Goal: Check status: Check status

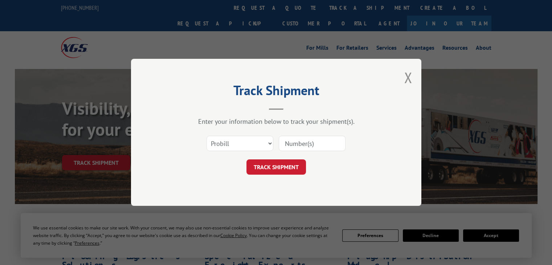
click at [292, 141] on input at bounding box center [312, 143] width 67 height 15
paste input "15476967"
type input "15476967"
click at [292, 163] on button "TRACK SHIPMENT" at bounding box center [275, 167] width 59 height 15
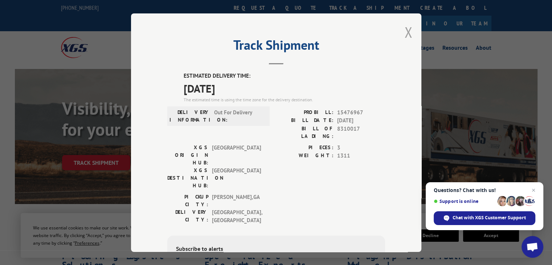
click at [404, 38] on button "Close modal" at bounding box center [408, 31] width 8 height 19
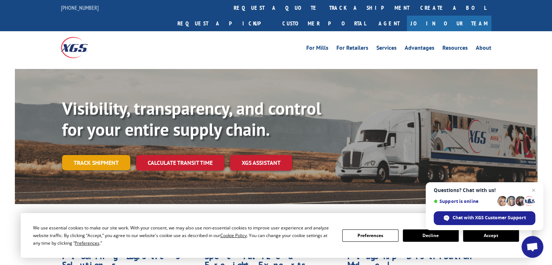
click at [110, 155] on link "Track shipment" at bounding box center [96, 162] width 68 height 15
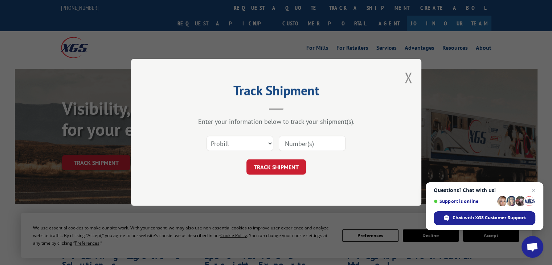
click at [301, 141] on input at bounding box center [312, 143] width 67 height 15
paste input "15476967"
type input "15476967"
click at [294, 165] on button "TRACK SHIPMENT" at bounding box center [275, 167] width 59 height 15
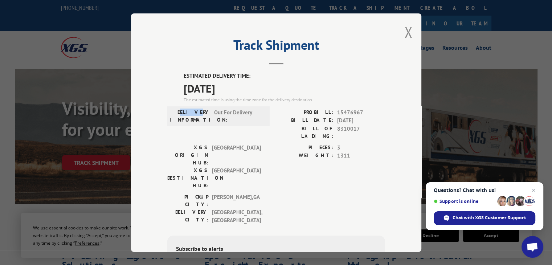
drag, startPoint x: 200, startPoint y: 114, endPoint x: 205, endPoint y: 115, distance: 5.2
click at [204, 114] on label "DELIVERY INFORMATION:" at bounding box center [189, 115] width 41 height 15
click at [214, 110] on span "Out For Delivery" at bounding box center [238, 115] width 49 height 15
drag, startPoint x: 213, startPoint y: 110, endPoint x: 240, endPoint y: 109, distance: 26.8
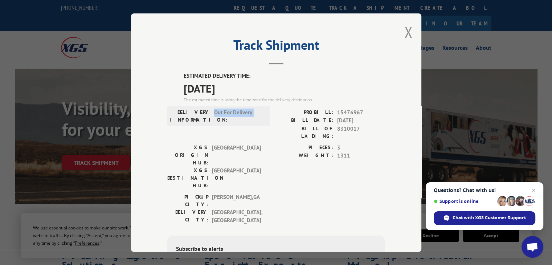
click at [240, 109] on span "Out For Delivery" at bounding box center [238, 115] width 49 height 15
click at [242, 110] on span "Out For Delivery" at bounding box center [238, 115] width 49 height 15
drag, startPoint x: 406, startPoint y: 34, endPoint x: 385, endPoint y: 104, distance: 73.7
click at [385, 104] on div "Track Shipment ESTIMATED DELIVERY TIME: [DATE] The estimated time is using the …" at bounding box center [276, 132] width 290 height 238
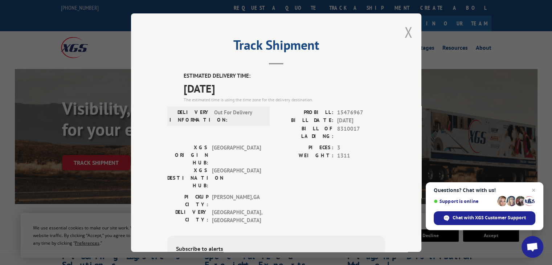
click at [405, 34] on button "Close modal" at bounding box center [408, 31] width 8 height 19
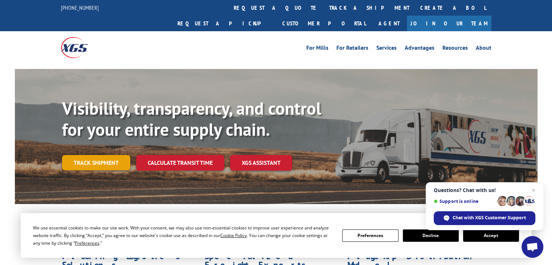
click at [83, 155] on link "Track shipment" at bounding box center [96, 162] width 68 height 15
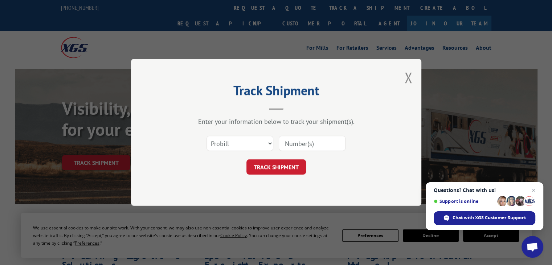
click at [295, 138] on input at bounding box center [312, 143] width 67 height 15
paste input "15476967"
type input "15476967"
click at [293, 170] on button "TRACK SHIPMENT" at bounding box center [275, 167] width 59 height 15
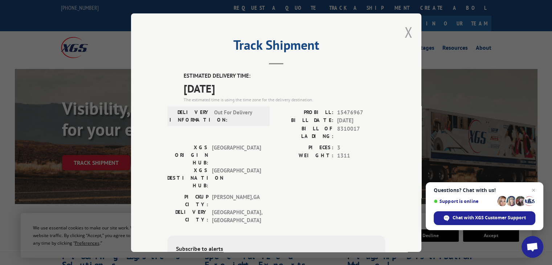
click at [407, 32] on button "Close modal" at bounding box center [408, 31] width 8 height 19
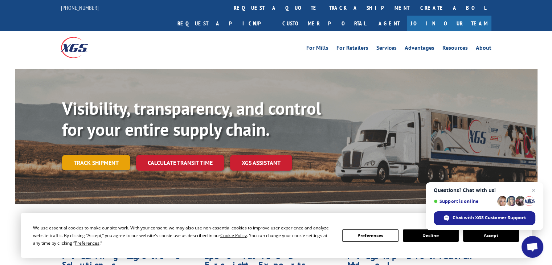
click at [119, 155] on link "Track shipment" at bounding box center [96, 162] width 68 height 15
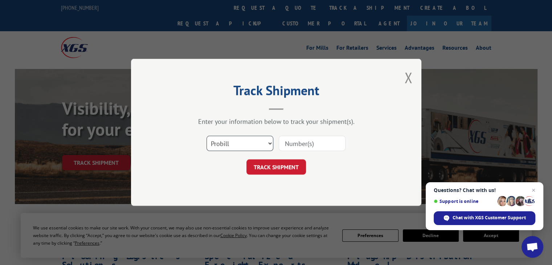
click at [227, 143] on select "Select category... Probill BOL PO" at bounding box center [239, 143] width 67 height 15
click at [172, 149] on div "Select category... Probill BOL PO" at bounding box center [276, 144] width 218 height 24
click at [406, 83] on button "Close modal" at bounding box center [408, 77] width 8 height 19
